Goal: Task Accomplishment & Management: Manage account settings

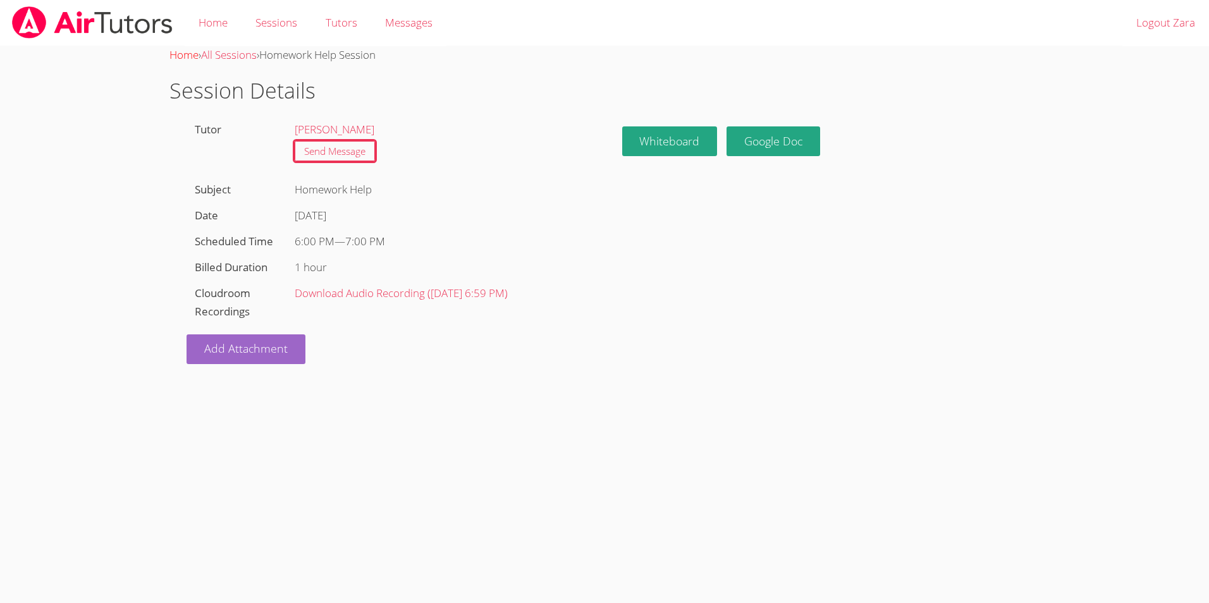
click at [185, 54] on link "Home" at bounding box center [183, 54] width 29 height 15
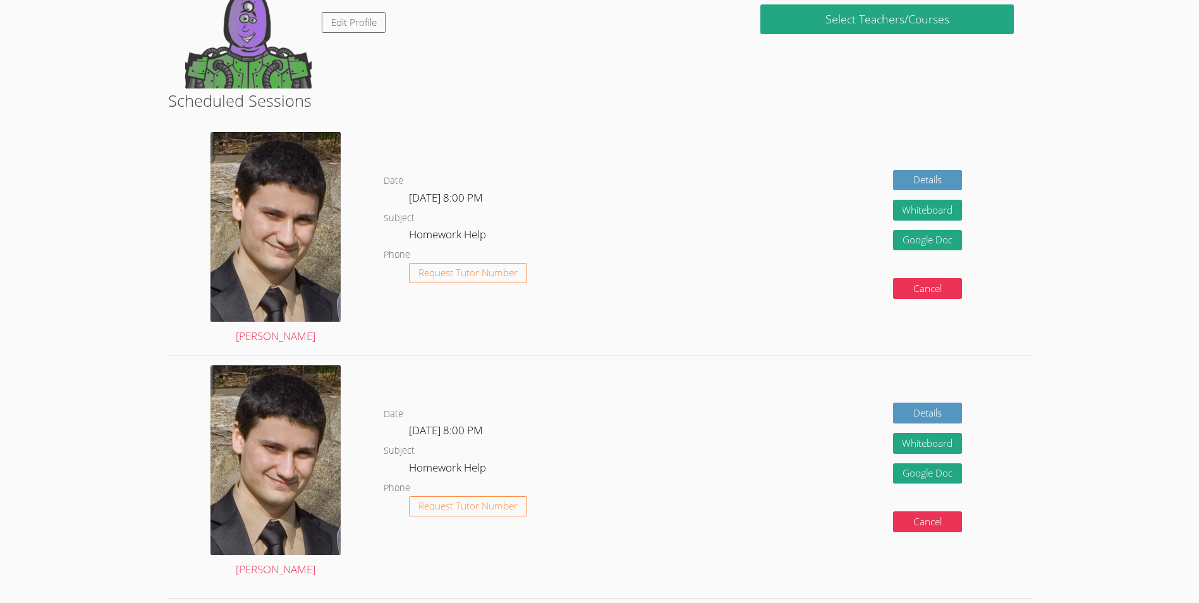
scroll to position [30, 0]
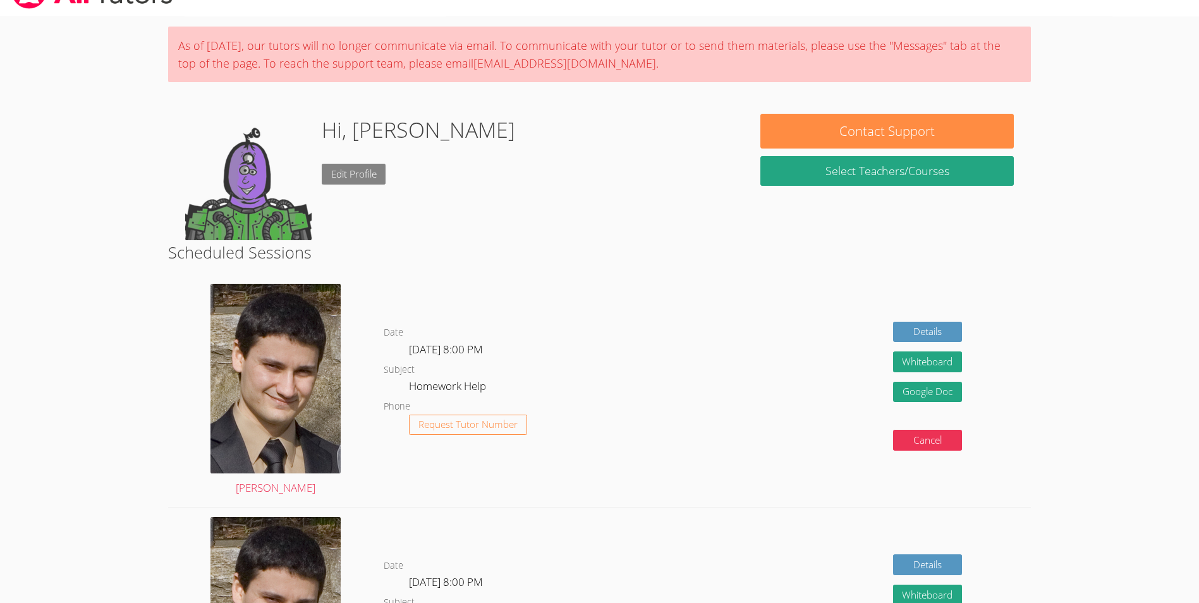
click at [364, 180] on link "Edit Profile" at bounding box center [354, 174] width 64 height 21
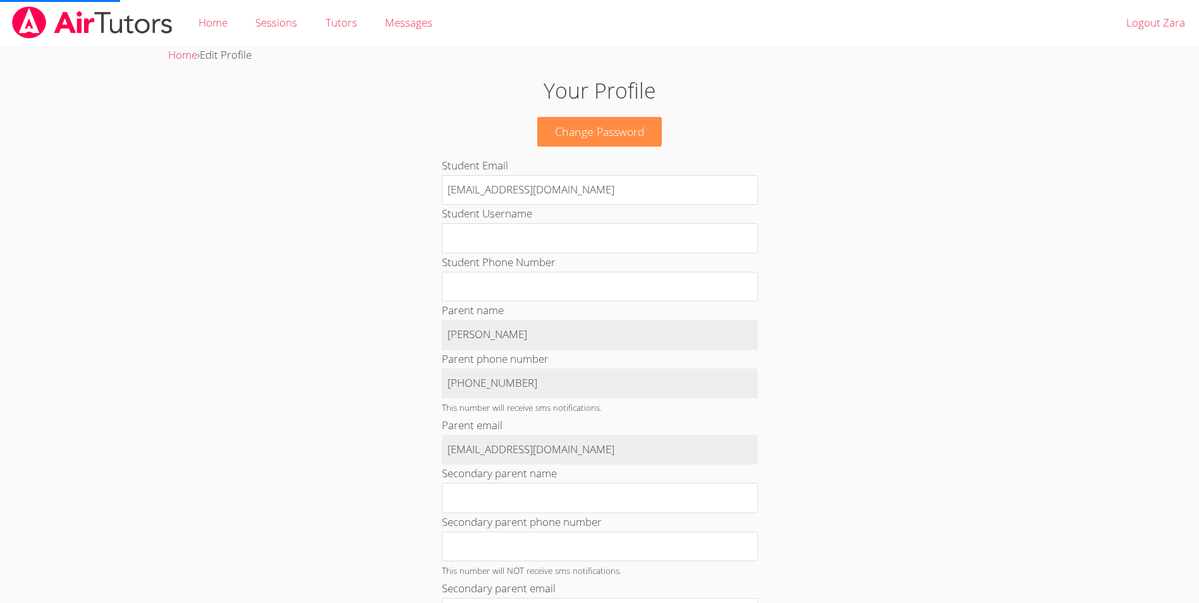
scroll to position [30, 0]
